Goal: Transaction & Acquisition: Subscribe to service/newsletter

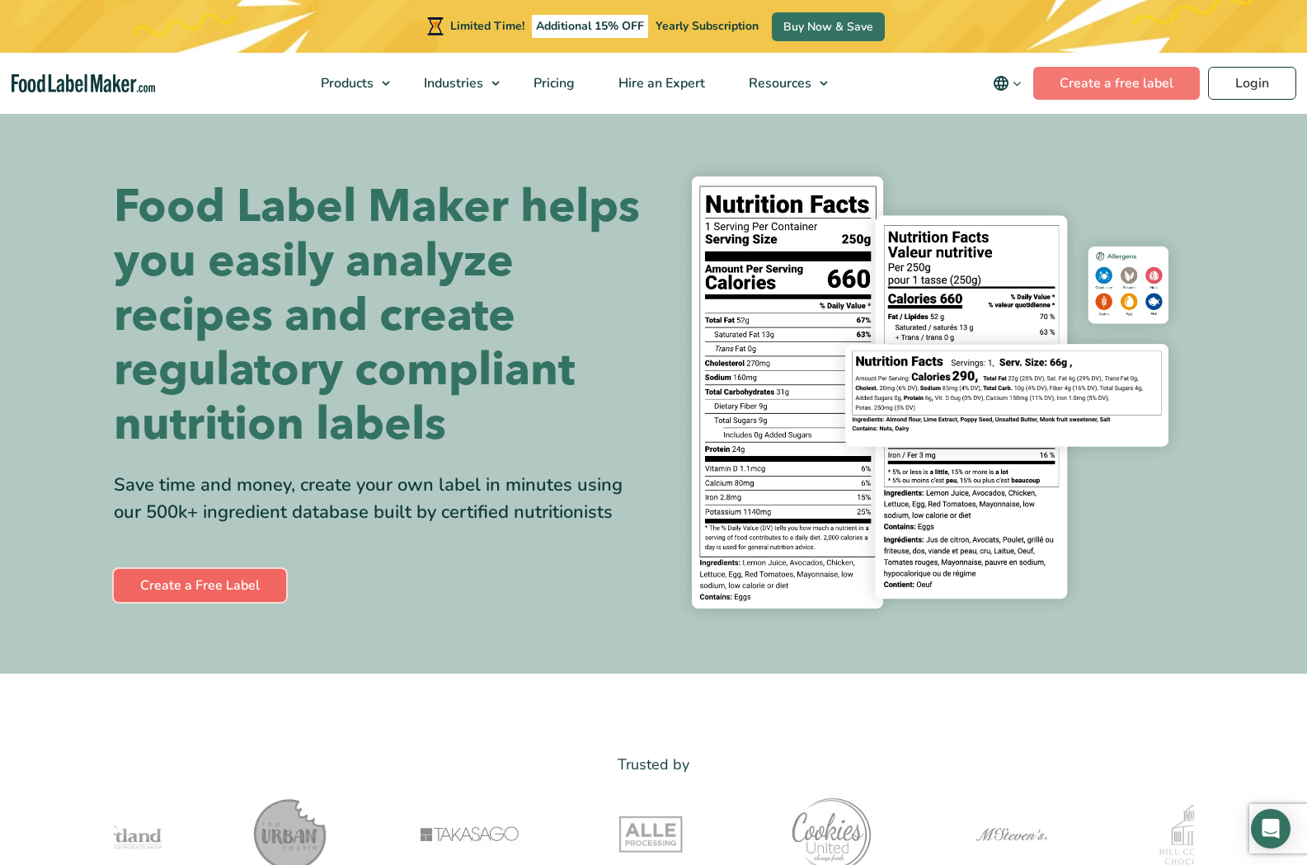
click at [213, 582] on link "Create a Free Label" at bounding box center [200, 585] width 172 height 33
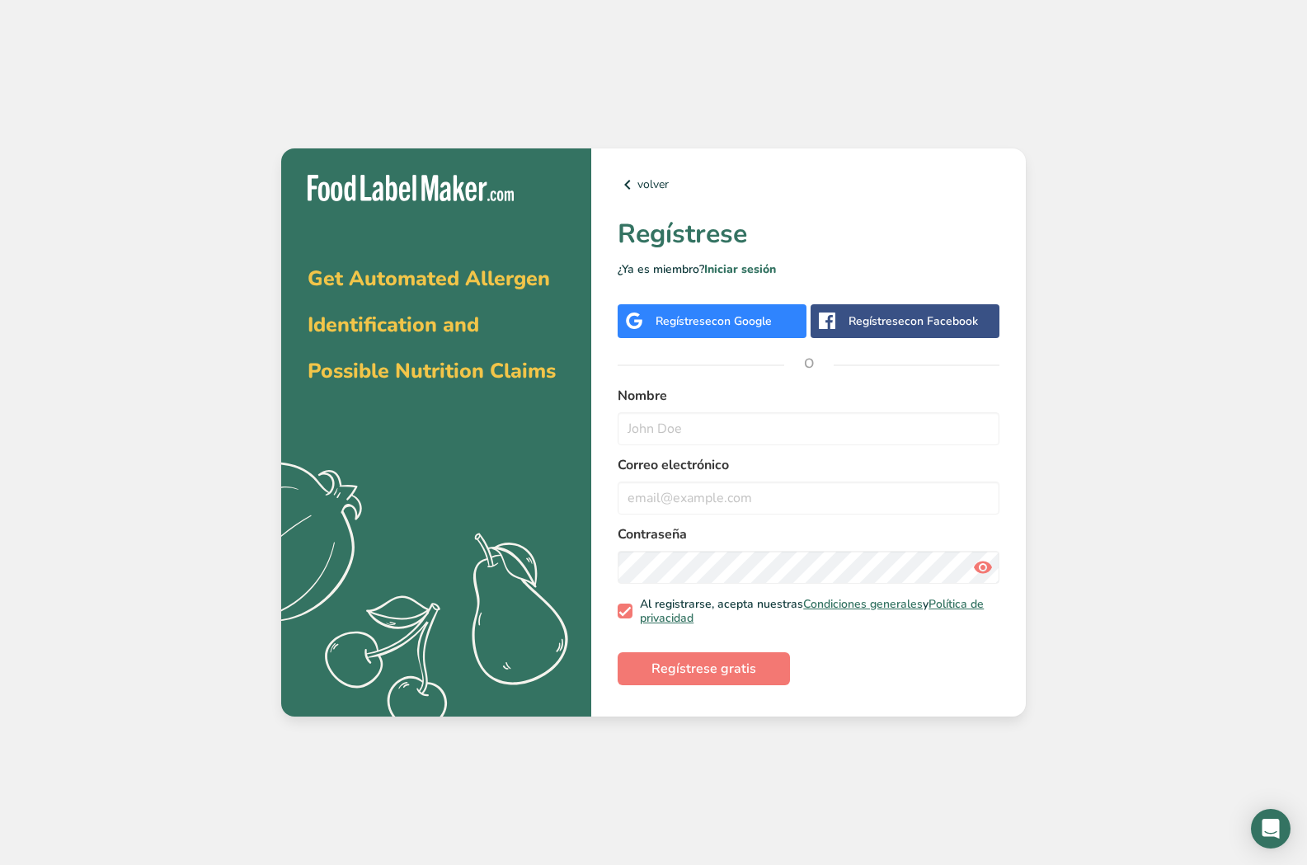
click at [1231, 435] on div "Get Automated Allergen Identification and Possible Nutrition Claims .a{fill:#f5…" at bounding box center [653, 432] width 1307 height 865
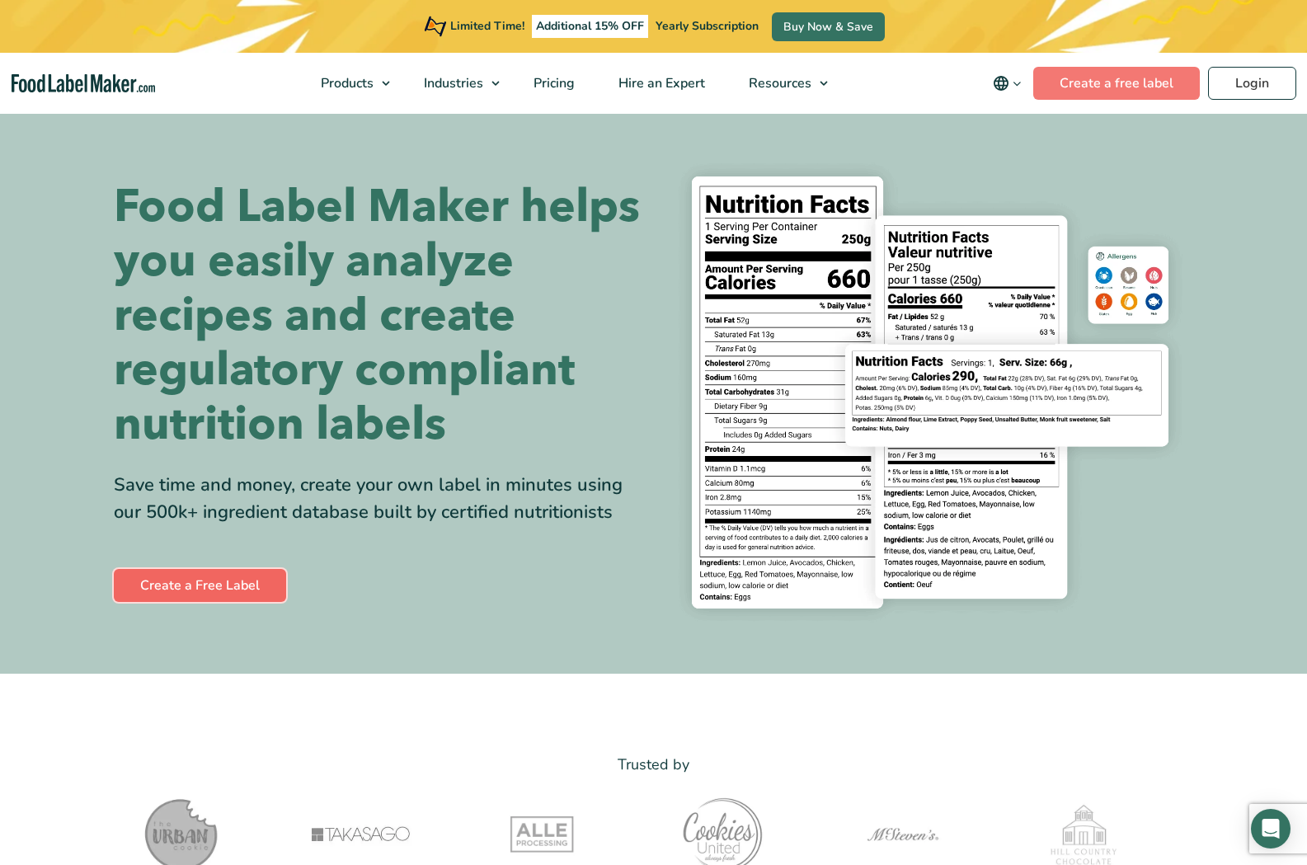
click at [236, 582] on link "Create a Free Label" at bounding box center [200, 585] width 172 height 33
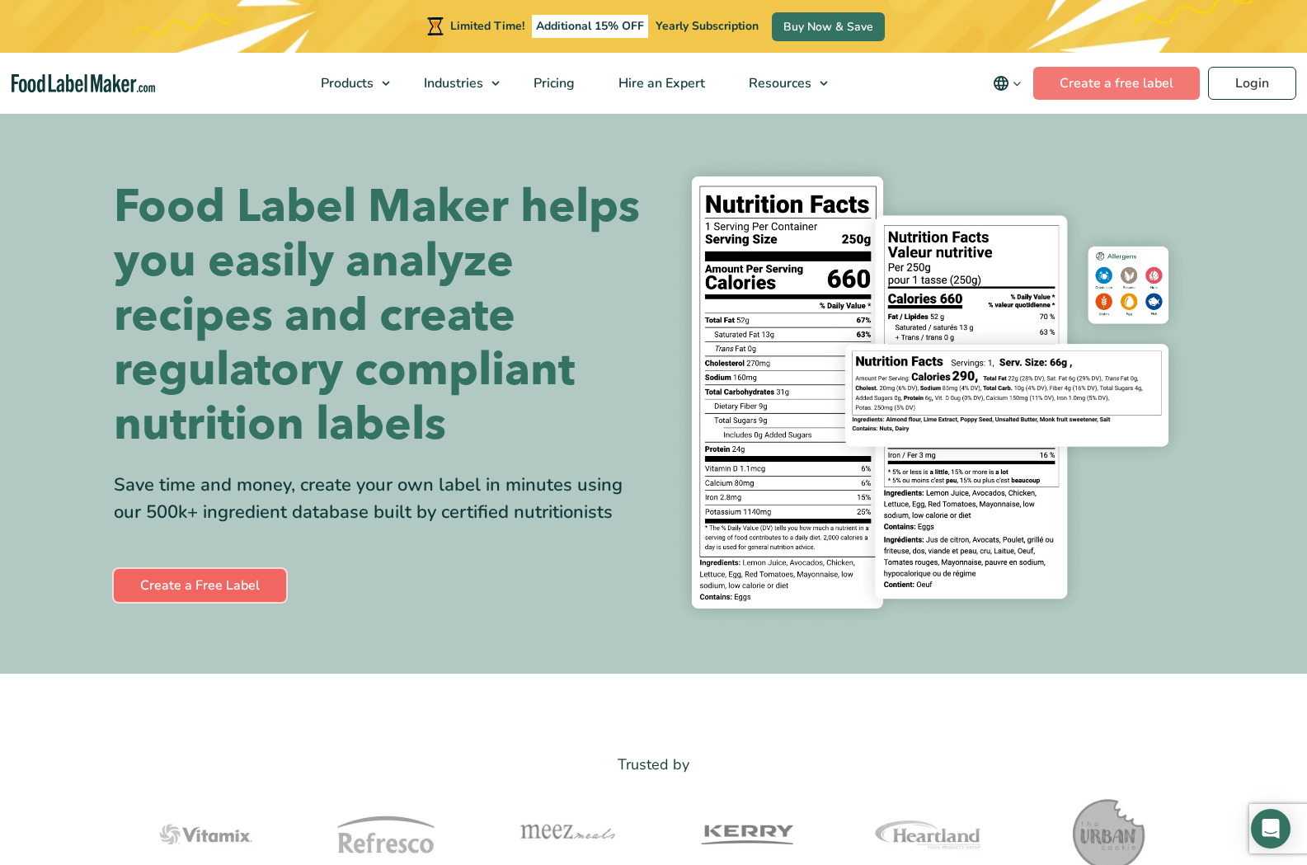
click at [214, 580] on link "Create a Free Label" at bounding box center [200, 585] width 172 height 33
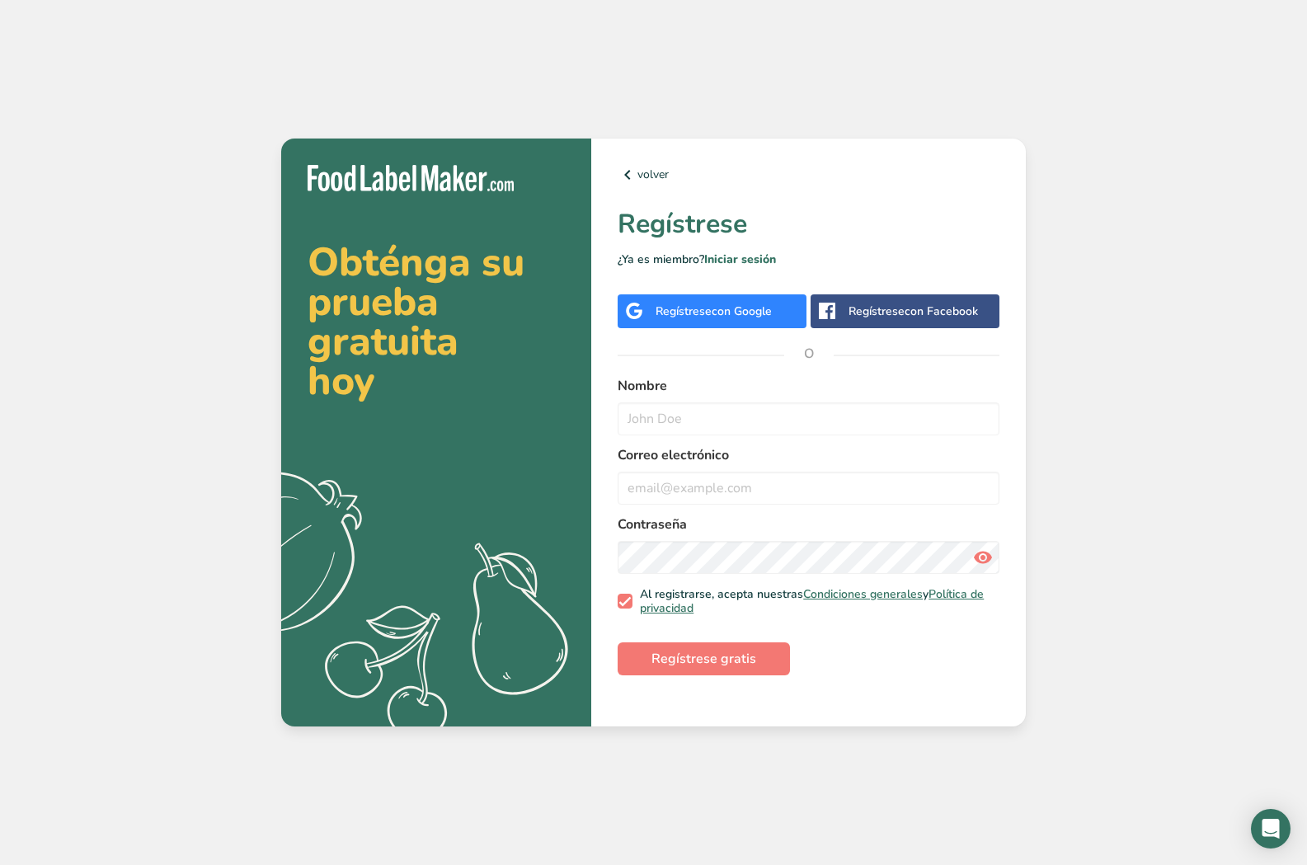
click at [366, 350] on h2 "Obténga su prueba gratuita hoy" at bounding box center [436, 321] width 257 height 158
click at [653, 417] on input "text" at bounding box center [809, 418] width 382 height 33
click at [667, 491] on input "email" at bounding box center [809, 488] width 382 height 33
click at [1142, 424] on div "Obténga su prueba gratuita hoy .a{fill:#f5f3ed;} volver Regístrese ¿Ya es miemb…" at bounding box center [653, 432] width 1307 height 865
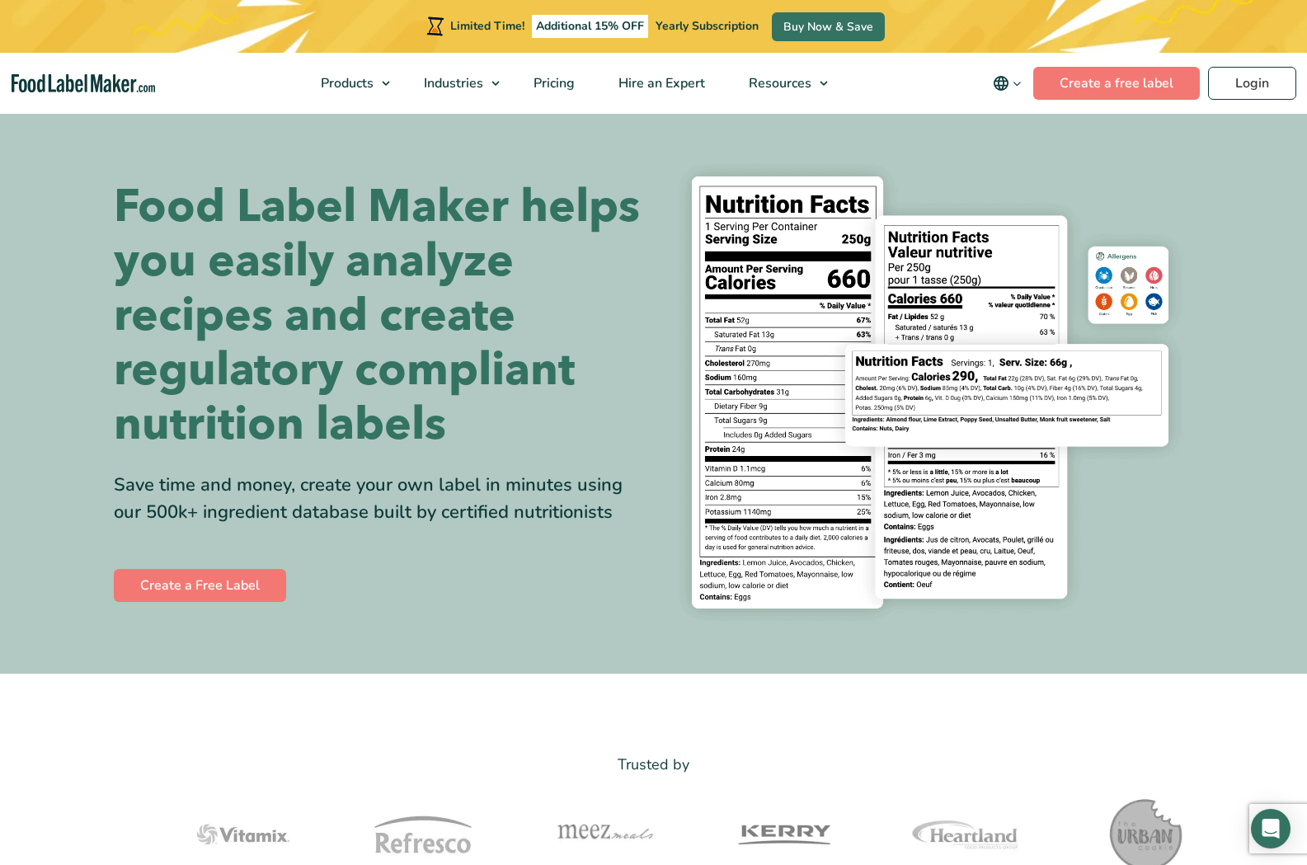
click at [1248, 165] on section "Food Label Maker helps you easily analyze recipes and create regulatory complia…" at bounding box center [653, 392] width 1307 height 562
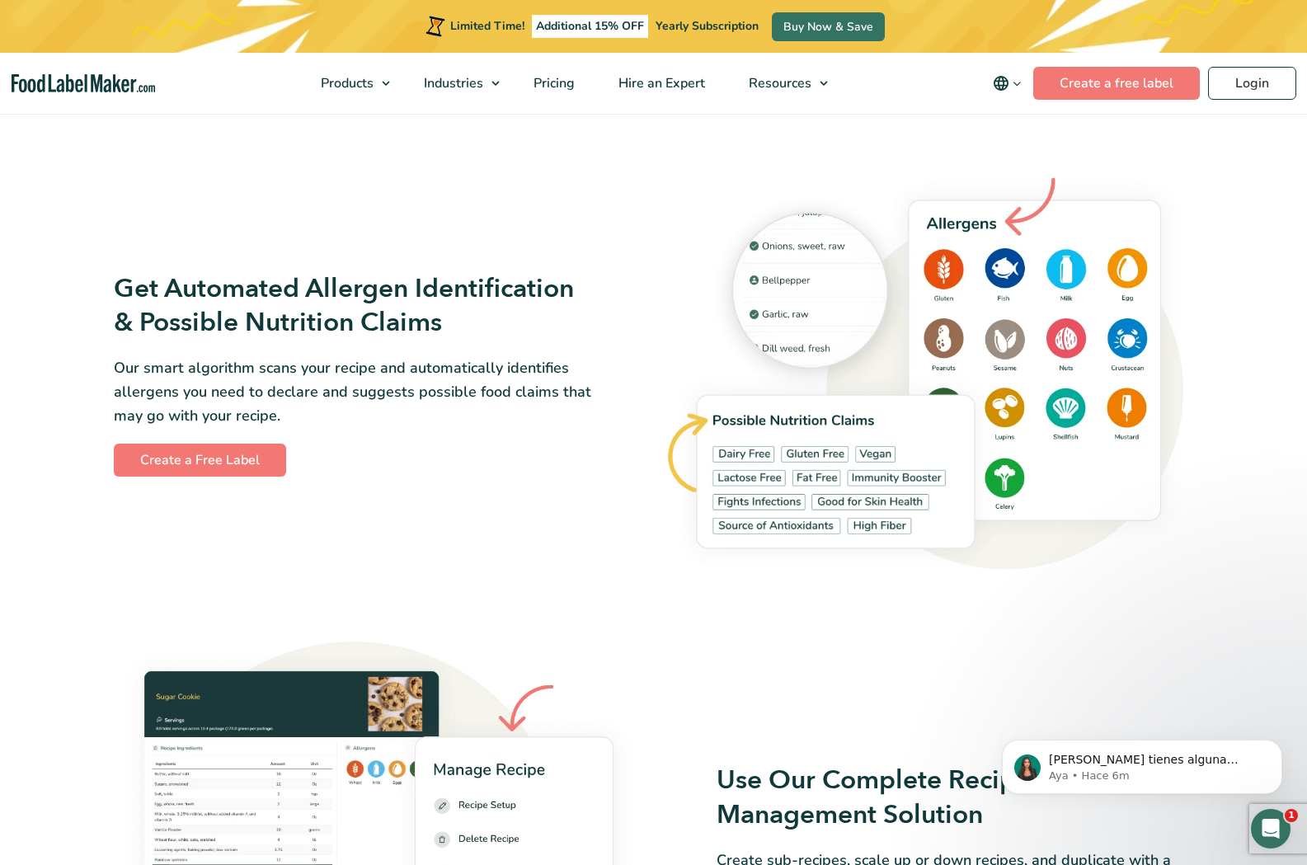
scroll to position [1385, 0]
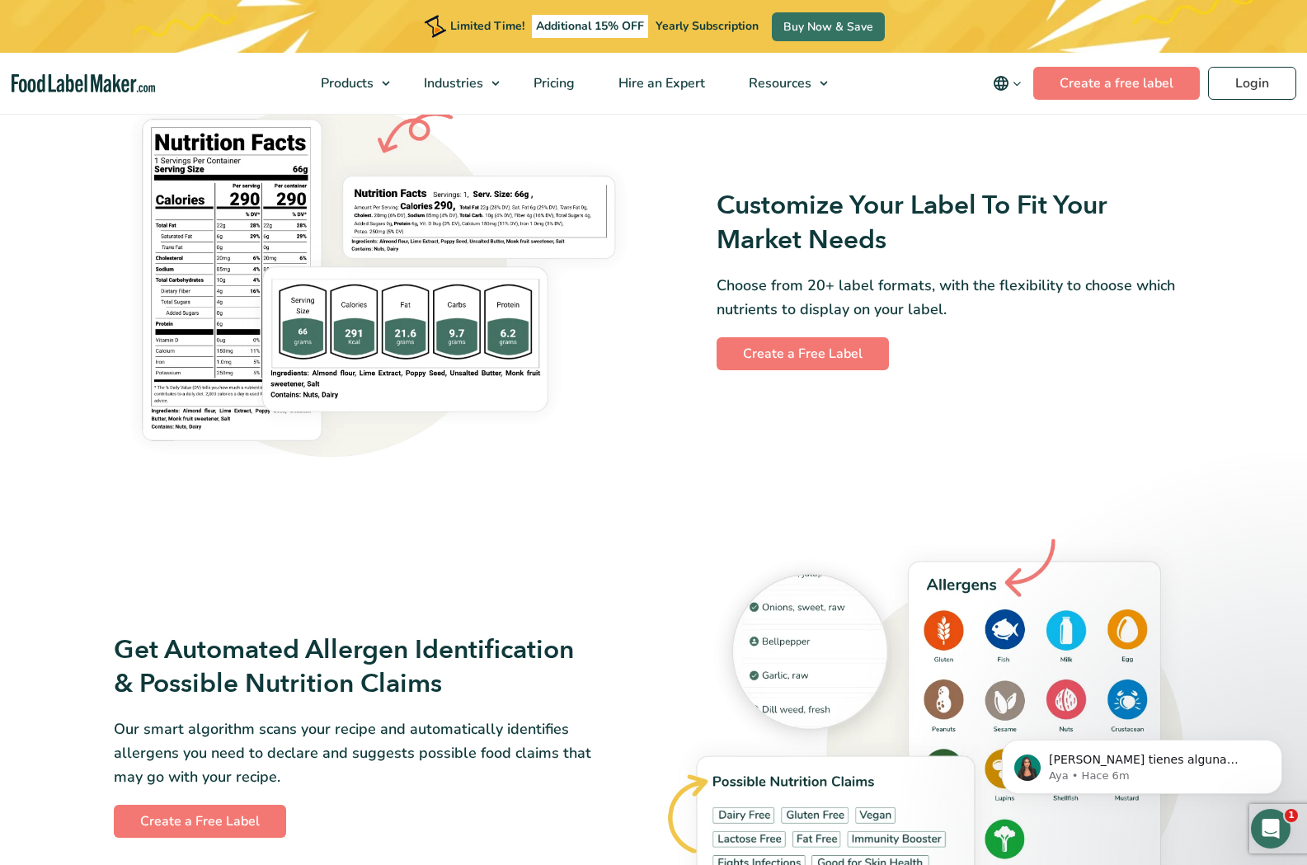
click at [218, 245] on img at bounding box center [379, 280] width 530 height 379
click at [274, 218] on img at bounding box center [379, 280] width 530 height 379
click at [262, 222] on img at bounding box center [379, 280] width 530 height 379
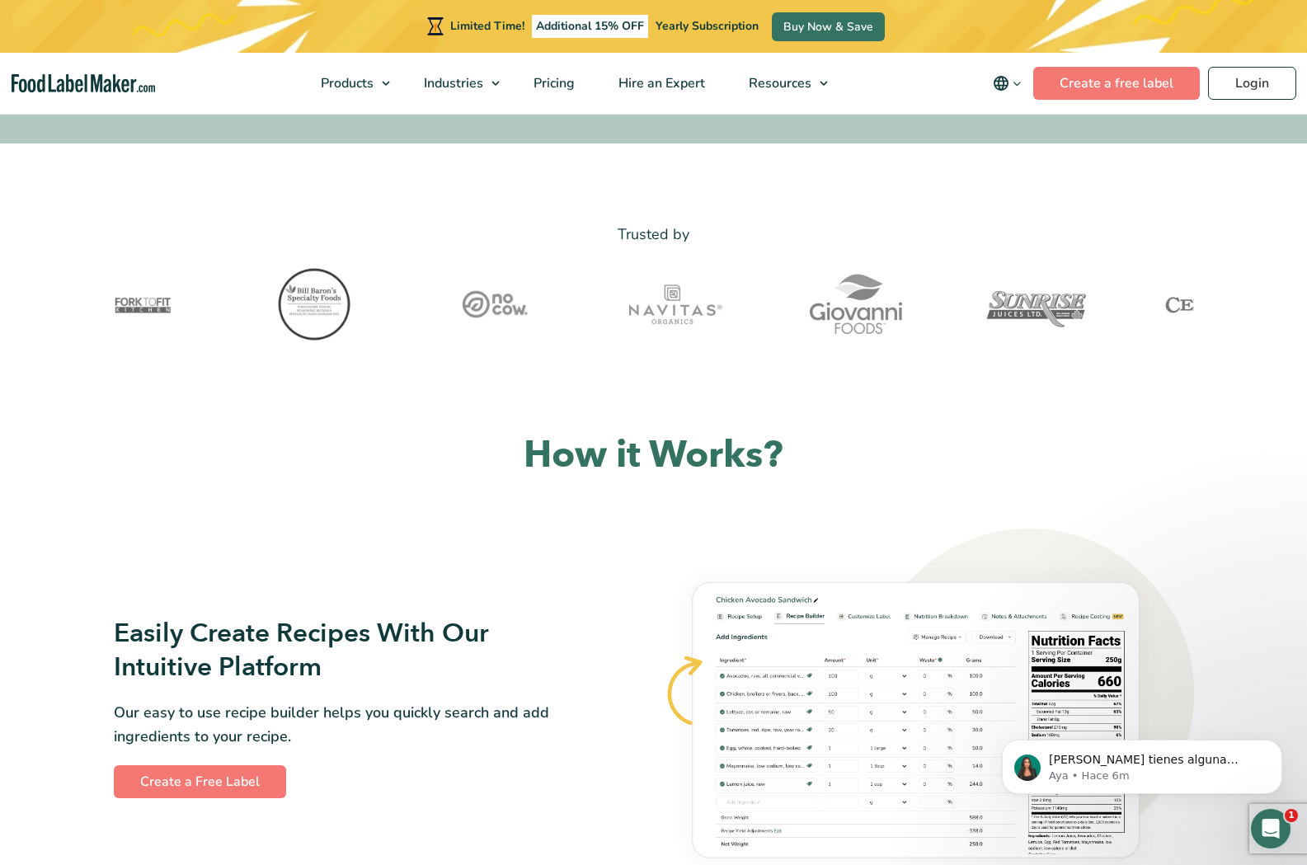
scroll to position [552, 0]
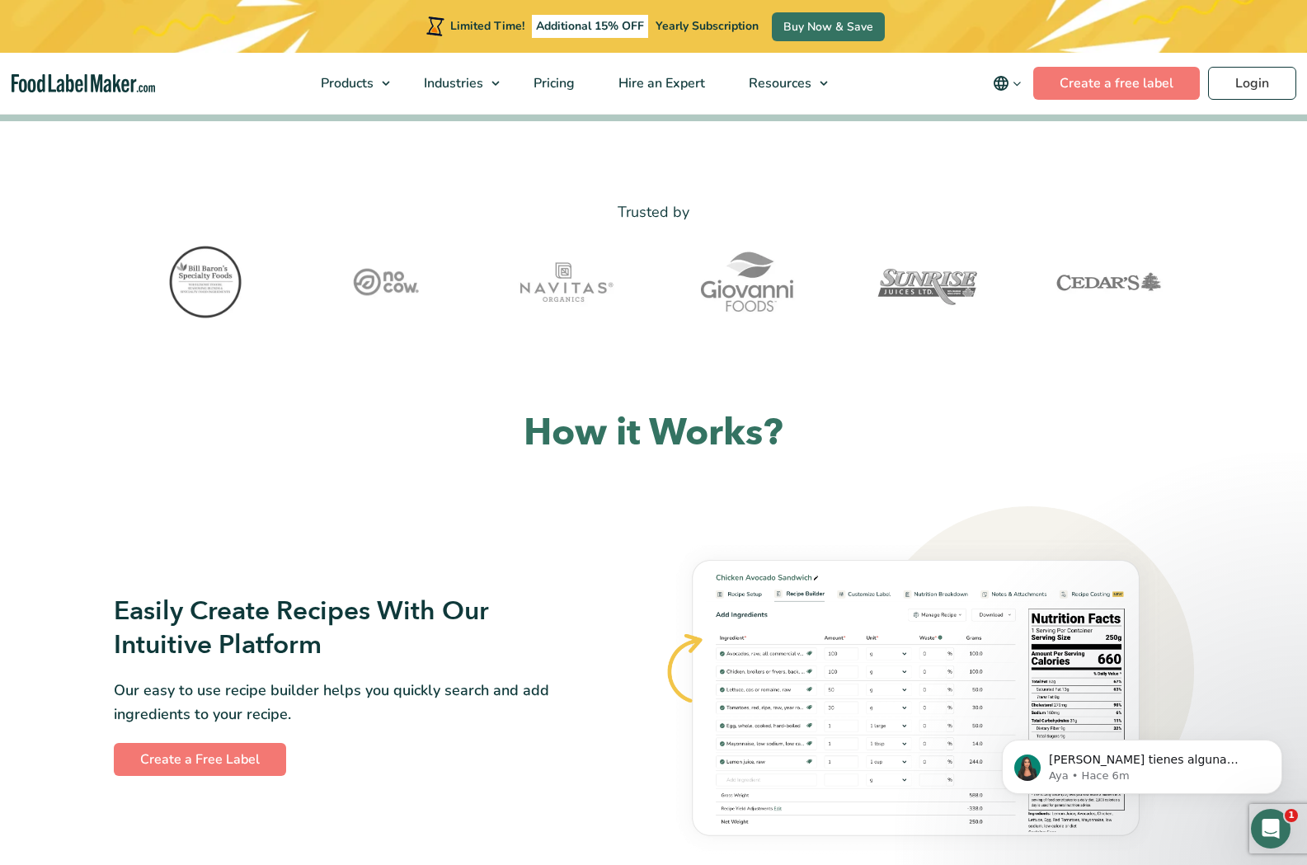
click at [1089, 661] on img at bounding box center [929, 684] width 530 height 357
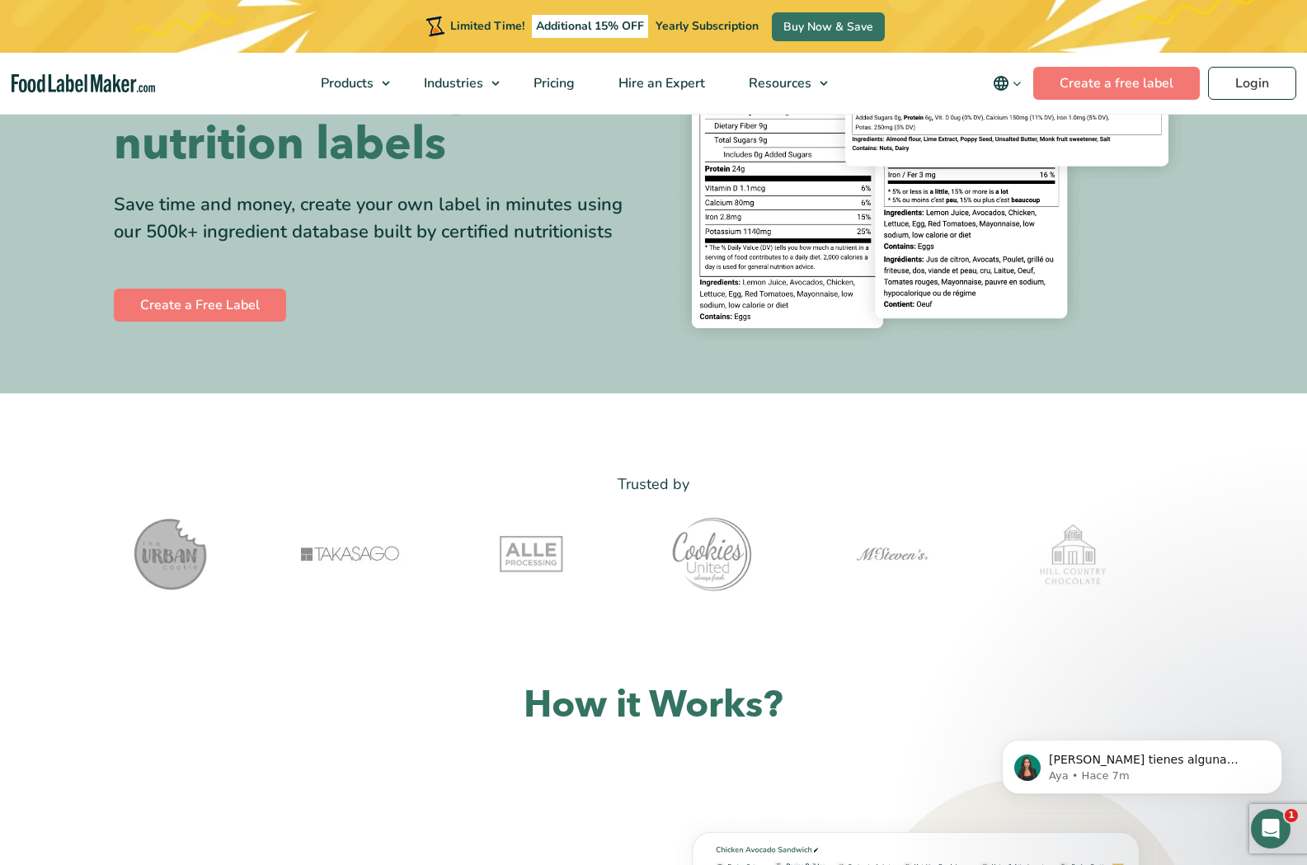
scroll to position [0, 0]
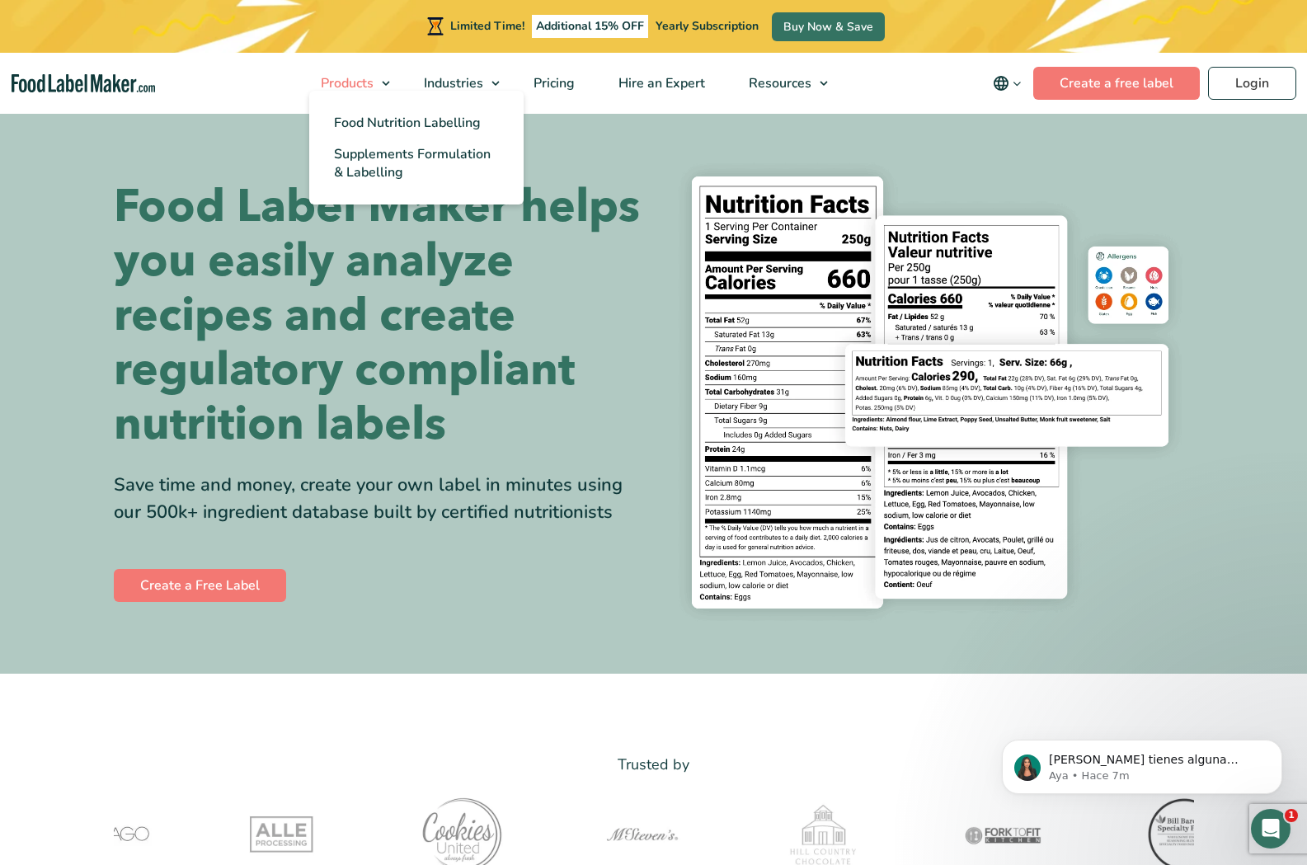
click at [366, 86] on span "Products" at bounding box center [345, 83] width 59 height 18
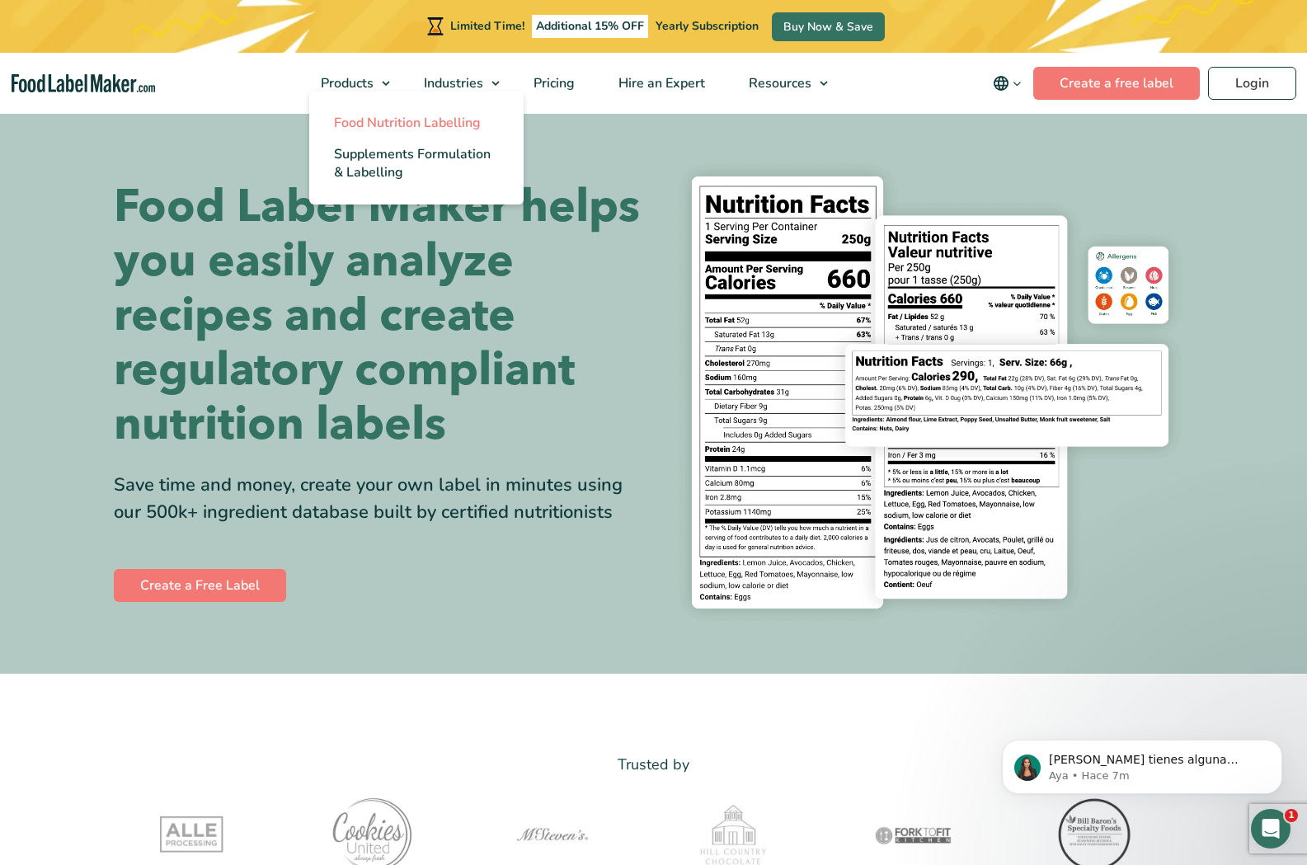
click at [431, 116] on span "Food Nutrition Labelling" at bounding box center [407, 123] width 147 height 18
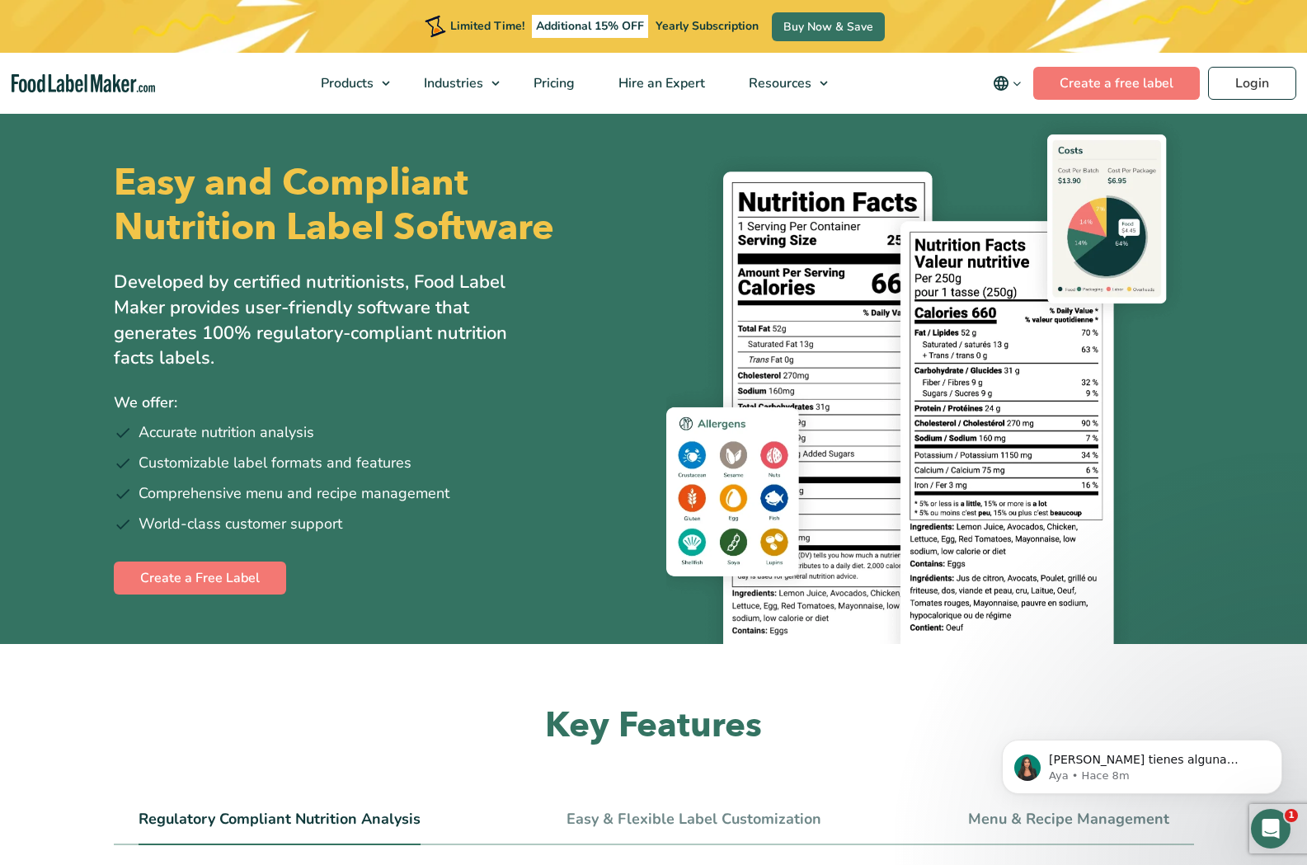
click at [1031, 345] on img at bounding box center [930, 382] width 528 height 524
click at [551, 85] on span "Pricing" at bounding box center [553, 83] width 48 height 18
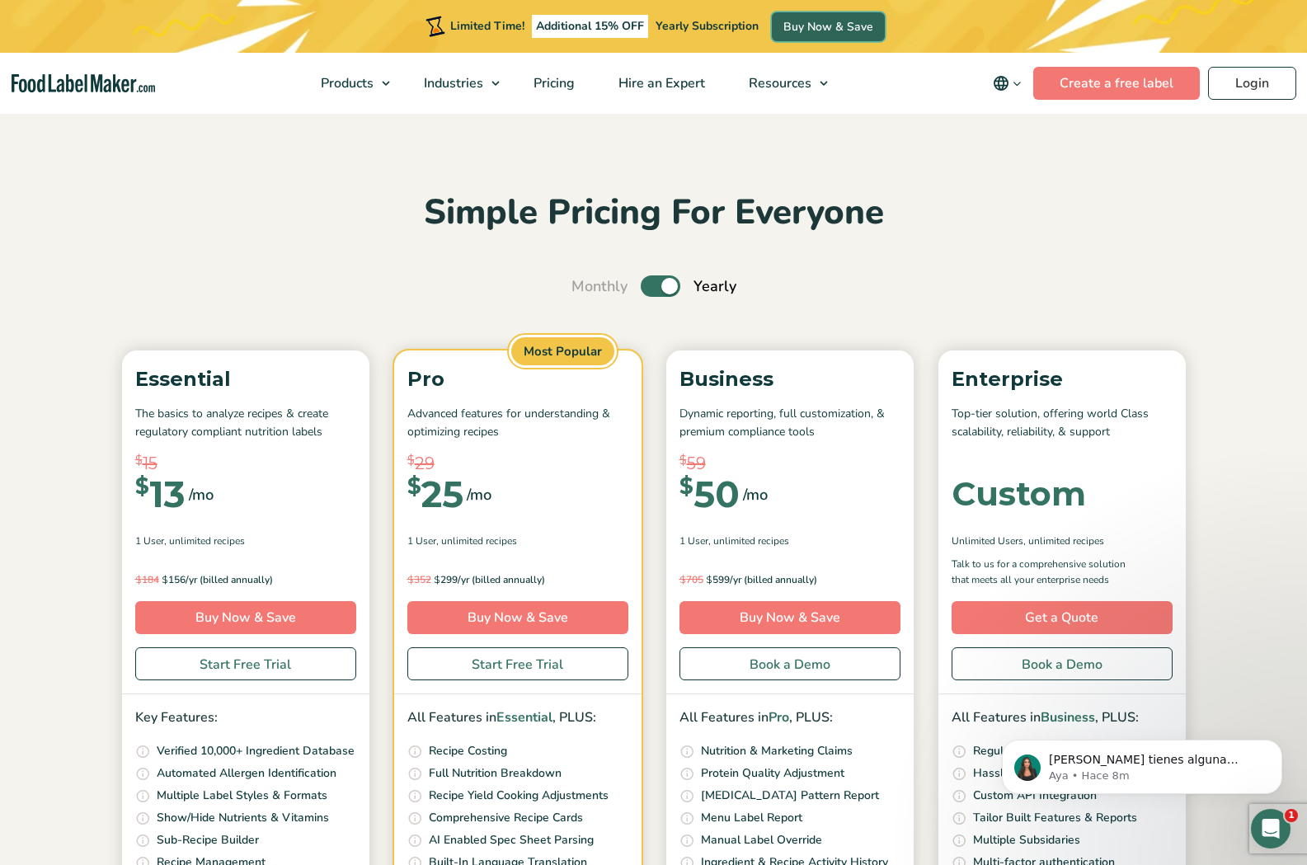
click at [817, 25] on link "Buy Now & Save" at bounding box center [828, 26] width 113 height 29
